Goal: Task Accomplishment & Management: Manage account settings

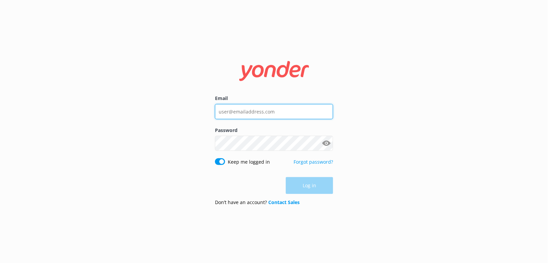
type input "[EMAIL_ADDRESS][DOMAIN_NAME]"
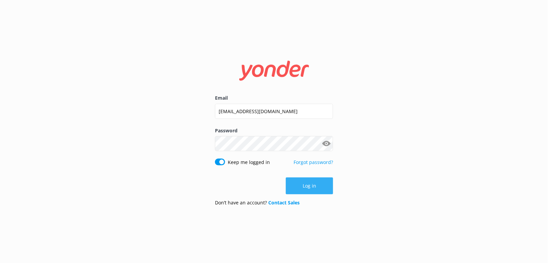
click at [307, 189] on button "Log in" at bounding box center [309, 186] width 47 height 17
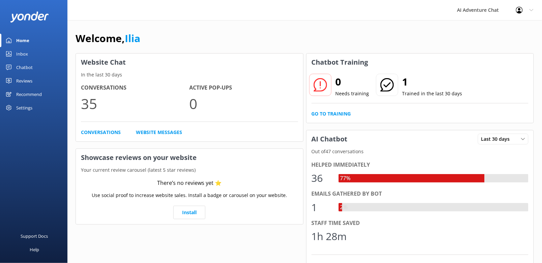
click at [23, 52] on div "Inbox" at bounding box center [22, 53] width 12 height 13
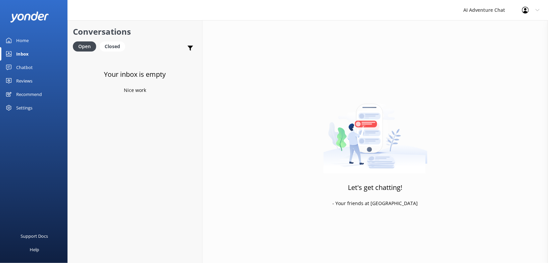
click at [23, 41] on div "Home" at bounding box center [22, 40] width 12 height 13
